Goal: Browse casually

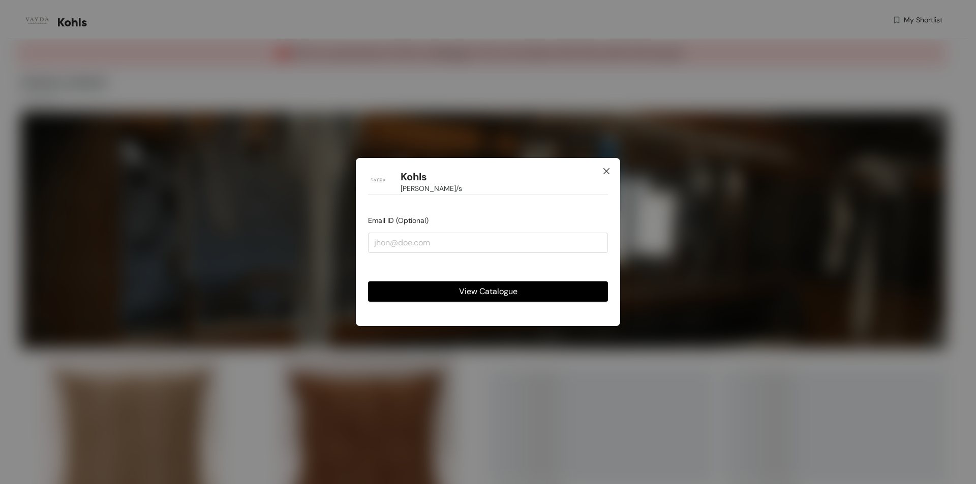
drag, startPoint x: 611, startPoint y: 174, endPoint x: 600, endPoint y: 174, distance: 11.7
click at [610, 174] on span "Close" at bounding box center [605, 171] width 27 height 27
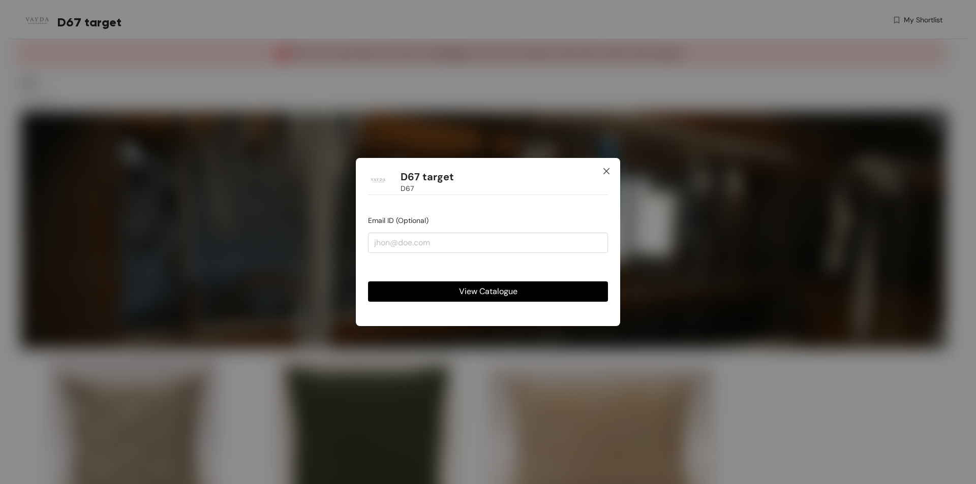
click at [606, 171] on icon "close" at bounding box center [606, 171] width 6 height 6
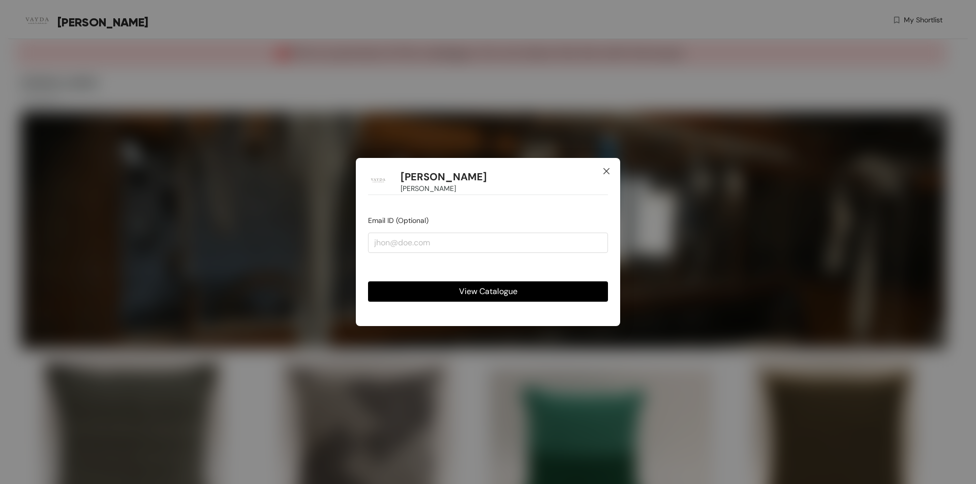
click at [608, 173] on icon "close" at bounding box center [606, 171] width 6 height 6
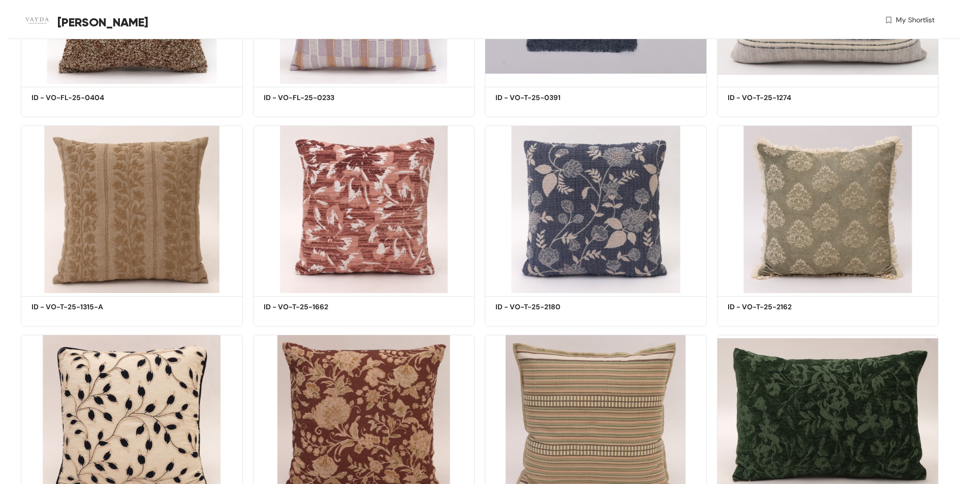
scroll to position [288, 0]
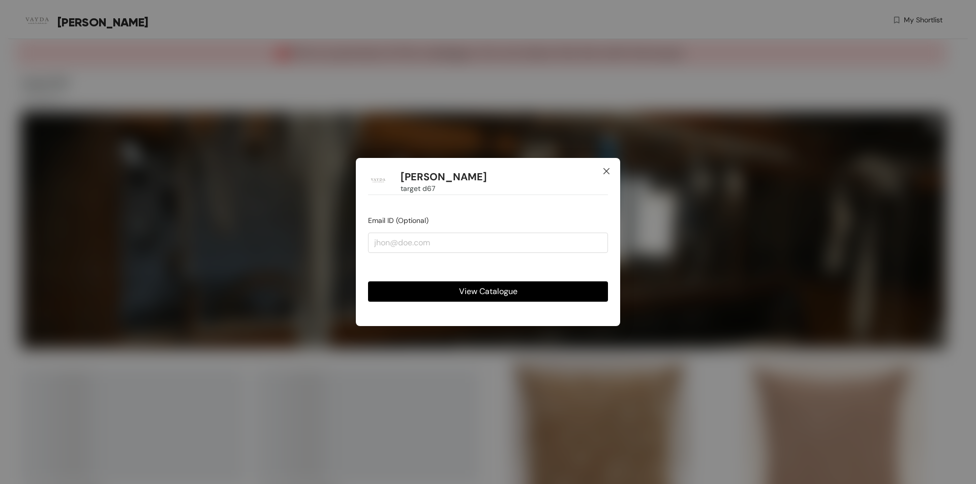
click at [602, 172] on span "Close" at bounding box center [605, 171] width 27 height 27
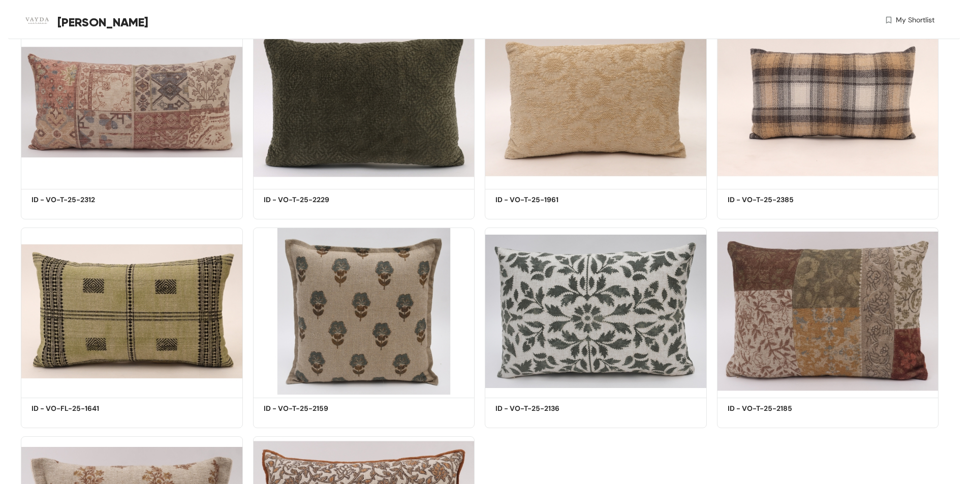
scroll to position [1151, 0]
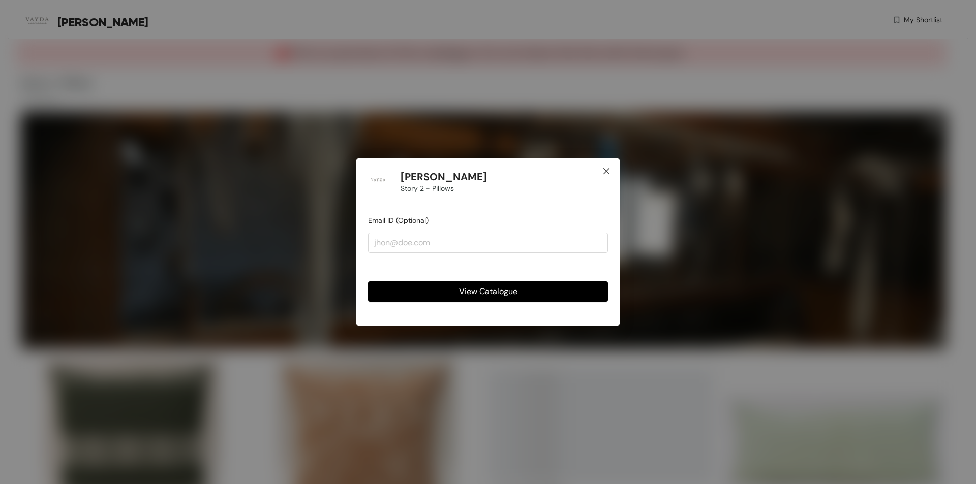
drag, startPoint x: 608, startPoint y: 170, endPoint x: 531, endPoint y: 206, distance: 84.6
click at [608, 170] on icon "close" at bounding box center [606, 171] width 8 height 8
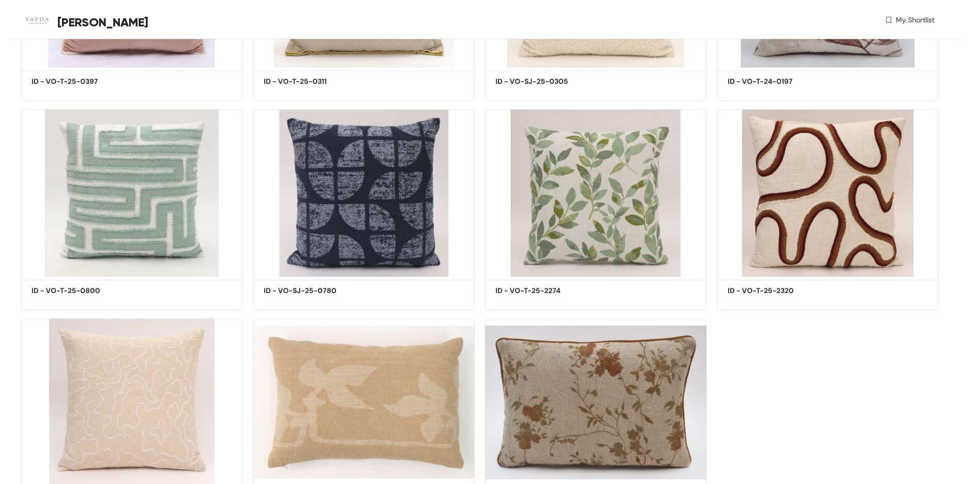
scroll to position [2615, 0]
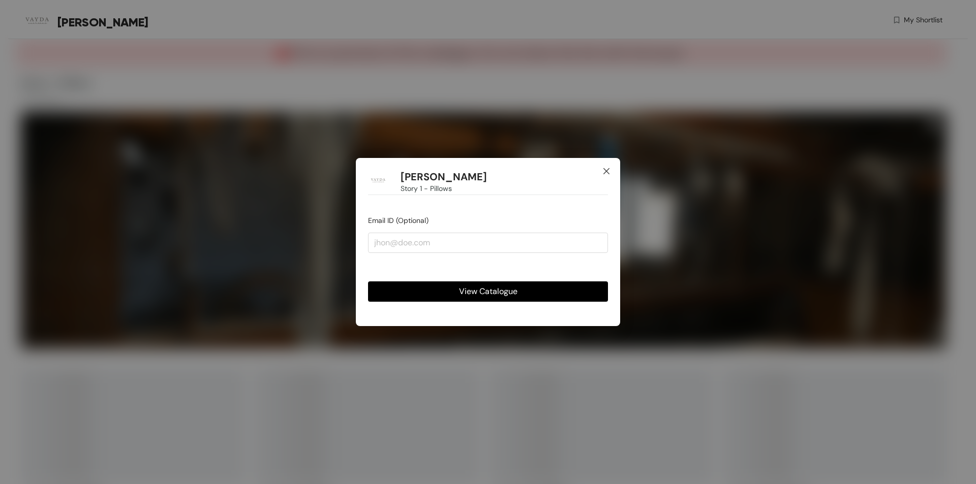
click at [606, 172] on icon "close" at bounding box center [606, 171] width 8 height 8
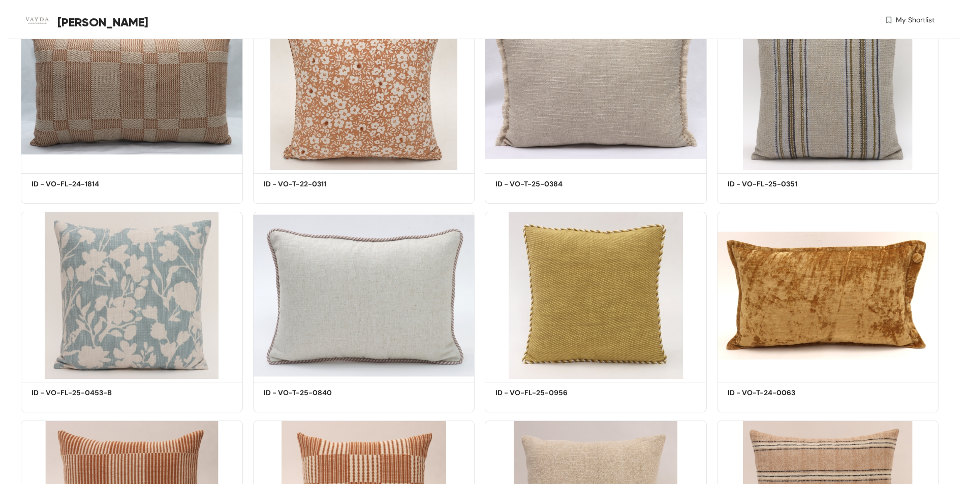
scroll to position [2615, 0]
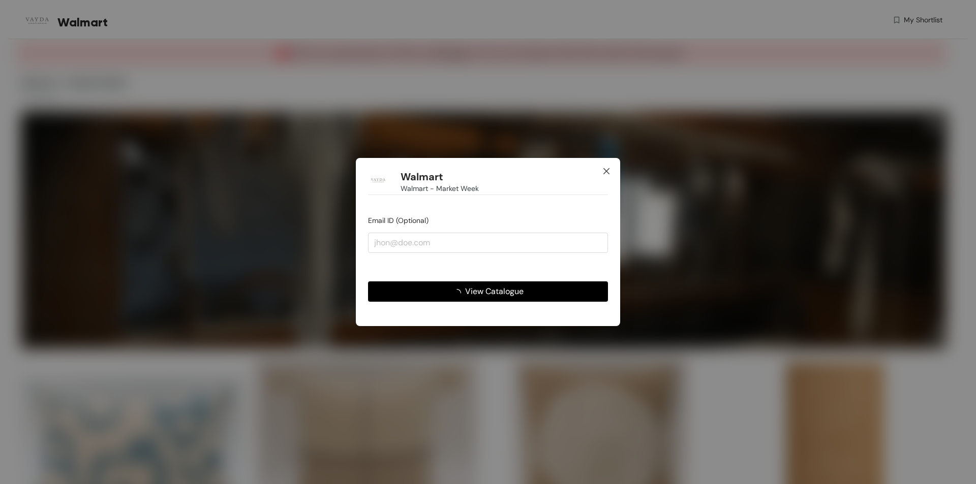
click at [605, 171] on icon "close" at bounding box center [606, 171] width 8 height 8
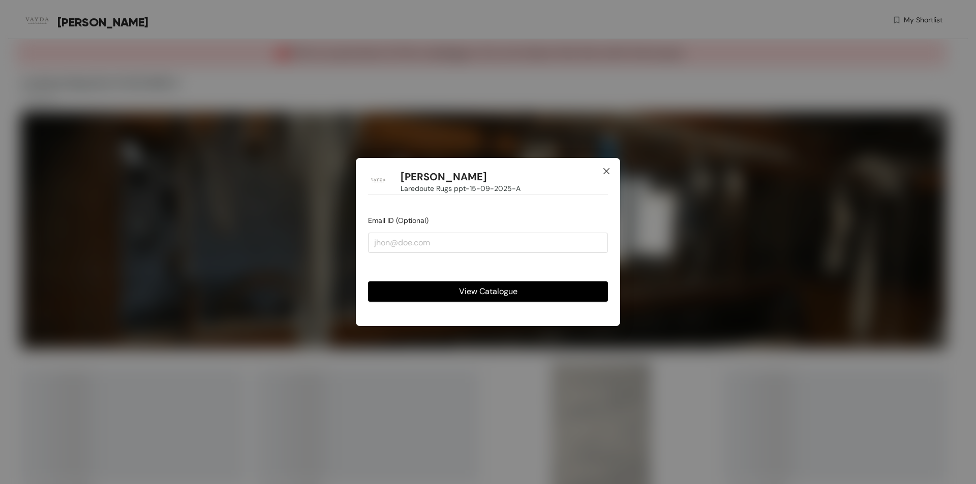
click at [609, 170] on icon "close" at bounding box center [606, 171] width 8 height 8
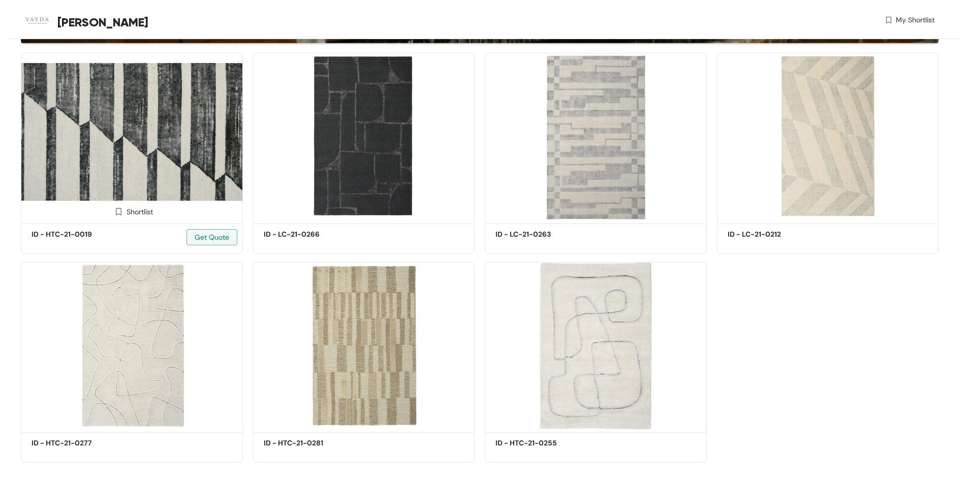
scroll to position [315, 0]
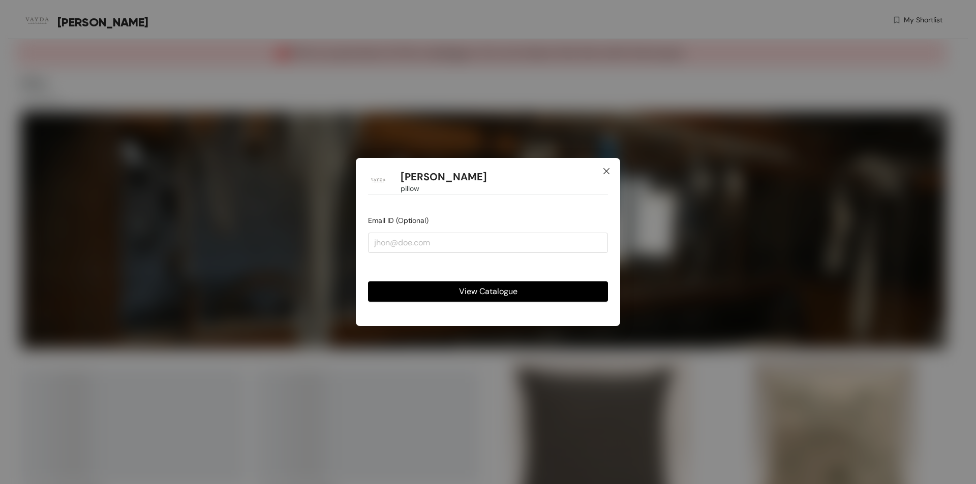
click at [604, 171] on icon "close" at bounding box center [606, 171] width 8 height 8
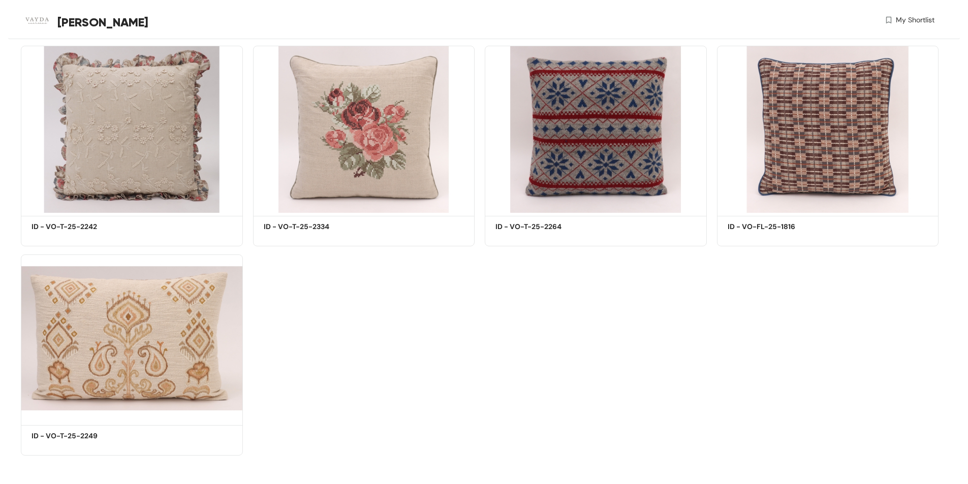
scroll to position [1570, 0]
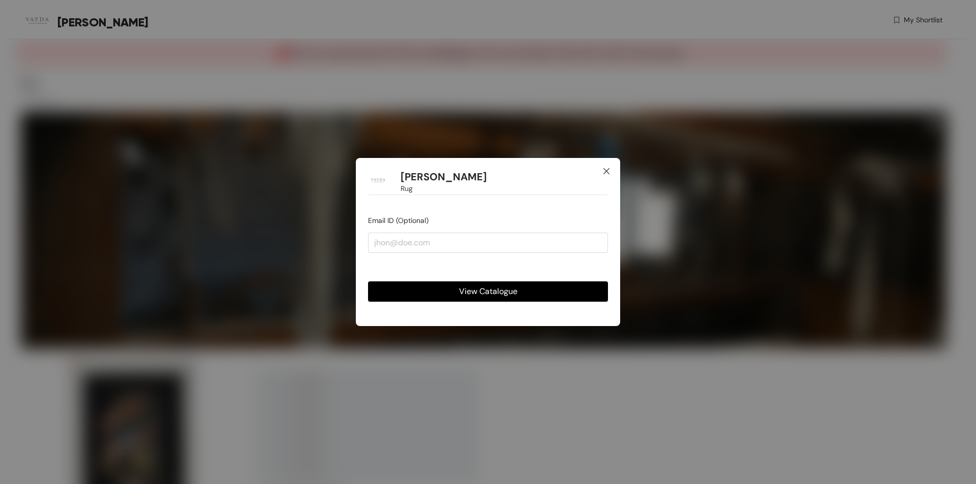
click at [607, 170] on icon "close" at bounding box center [606, 171] width 6 height 6
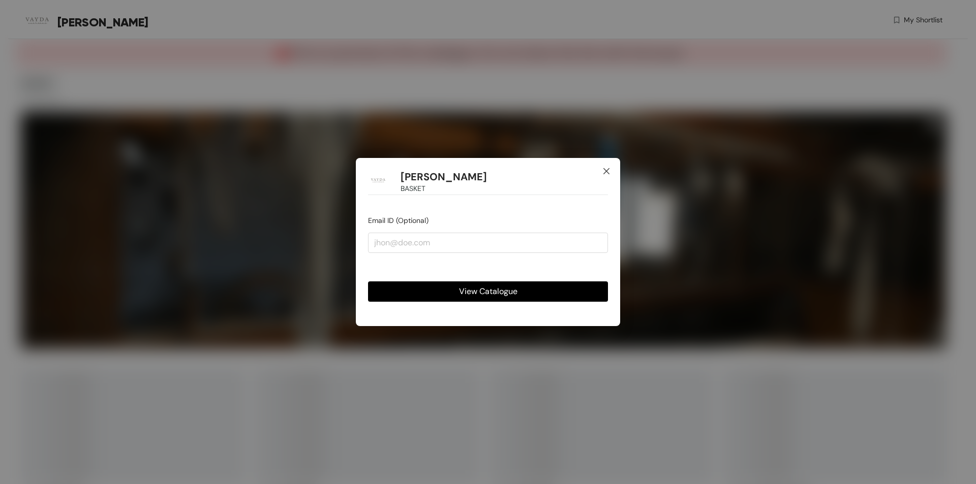
click at [606, 169] on icon "close" at bounding box center [606, 171] width 8 height 8
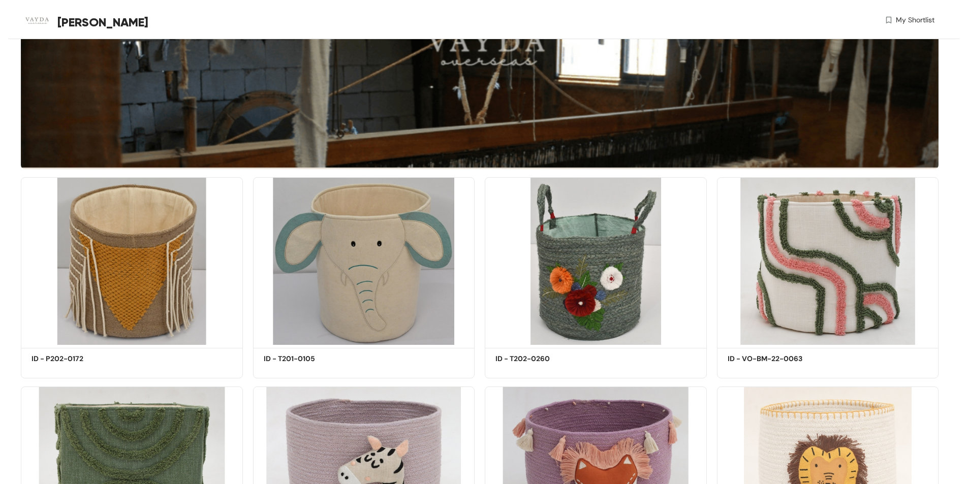
scroll to position [356, 0]
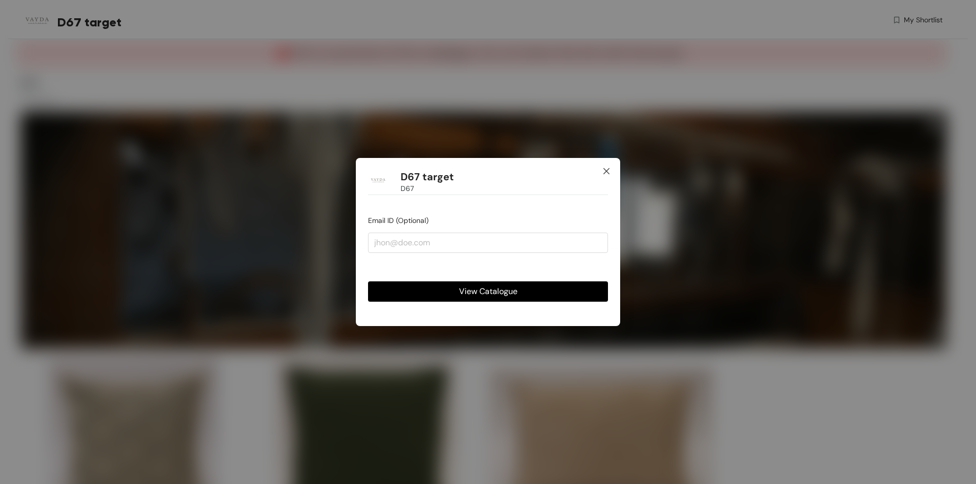
click at [604, 172] on icon "close" at bounding box center [606, 171] width 8 height 8
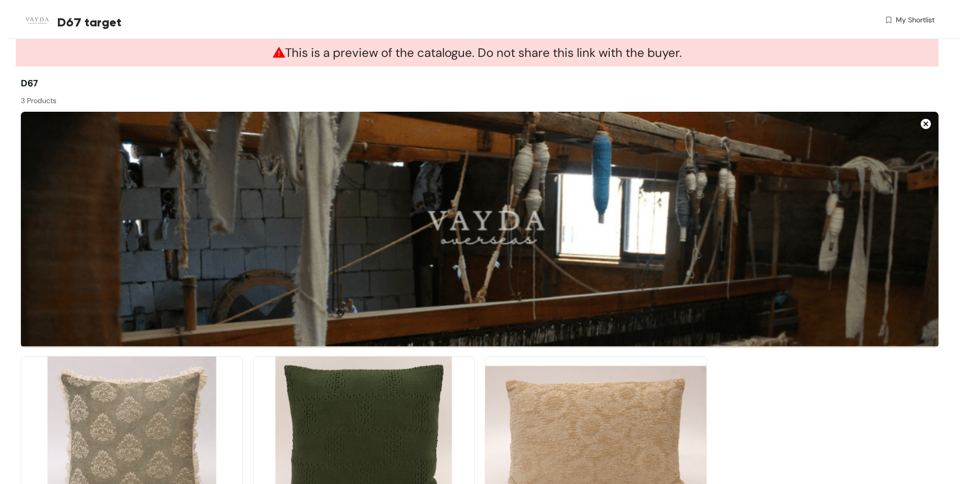
scroll to position [106, 0]
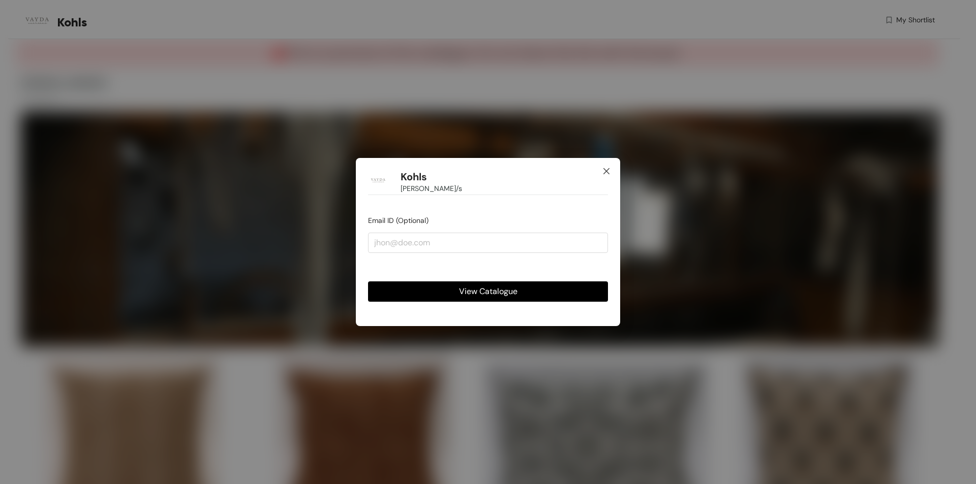
click at [608, 170] on icon "close" at bounding box center [606, 171] width 6 height 6
